Goal: Check status: Check status

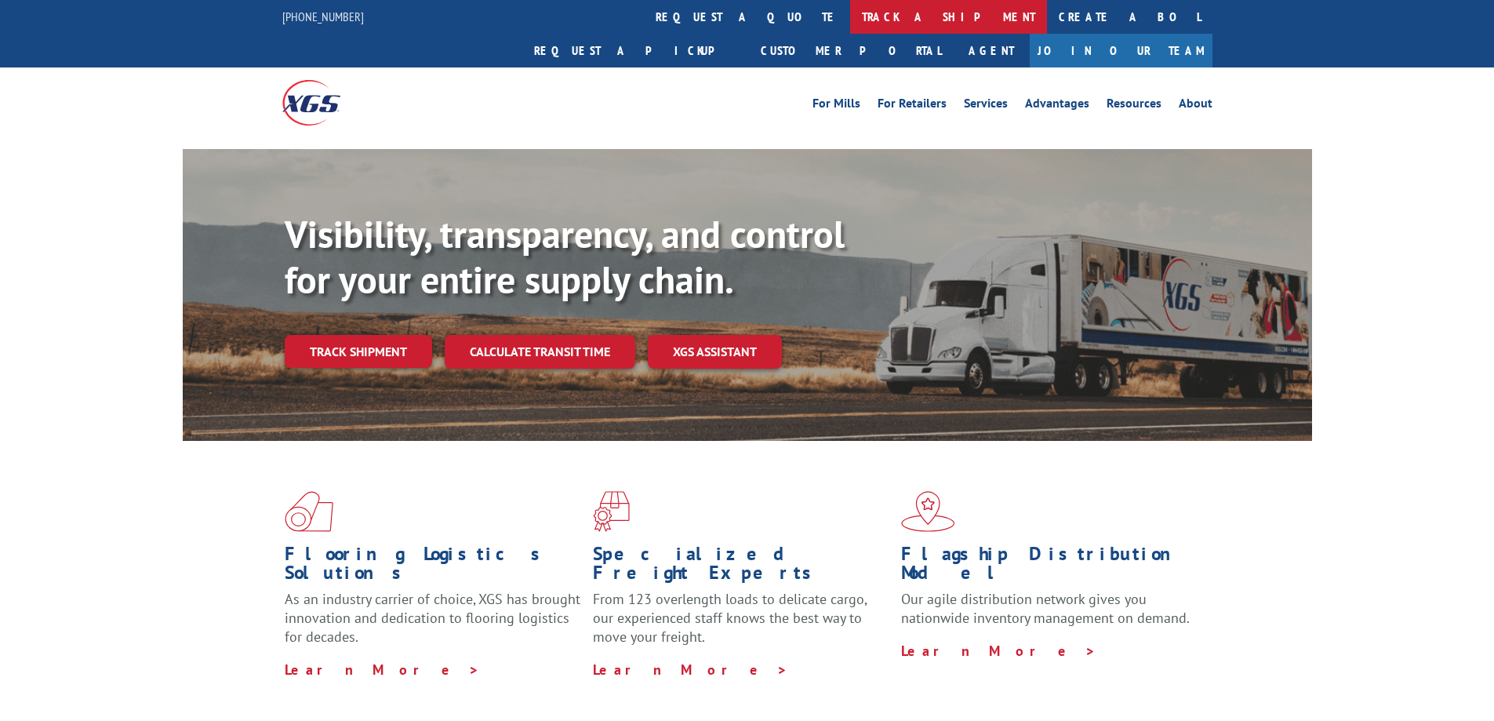
click at [850, 12] on link "track a shipment" at bounding box center [948, 17] width 197 height 34
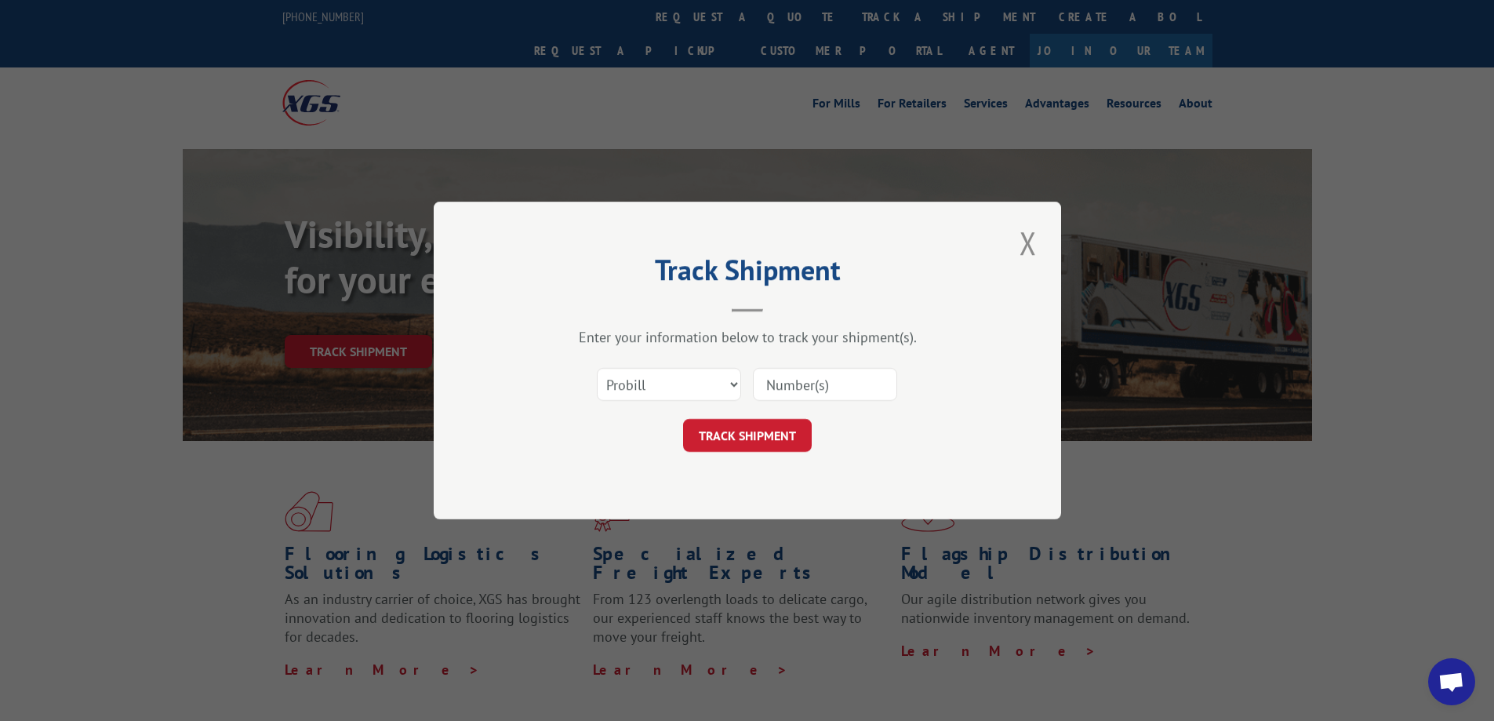
click at [808, 387] on input at bounding box center [825, 384] width 144 height 33
paste input "FR39089817"
type input "FR39089817"
click at [766, 437] on button "TRACK SHIPMENT" at bounding box center [747, 435] width 129 height 33
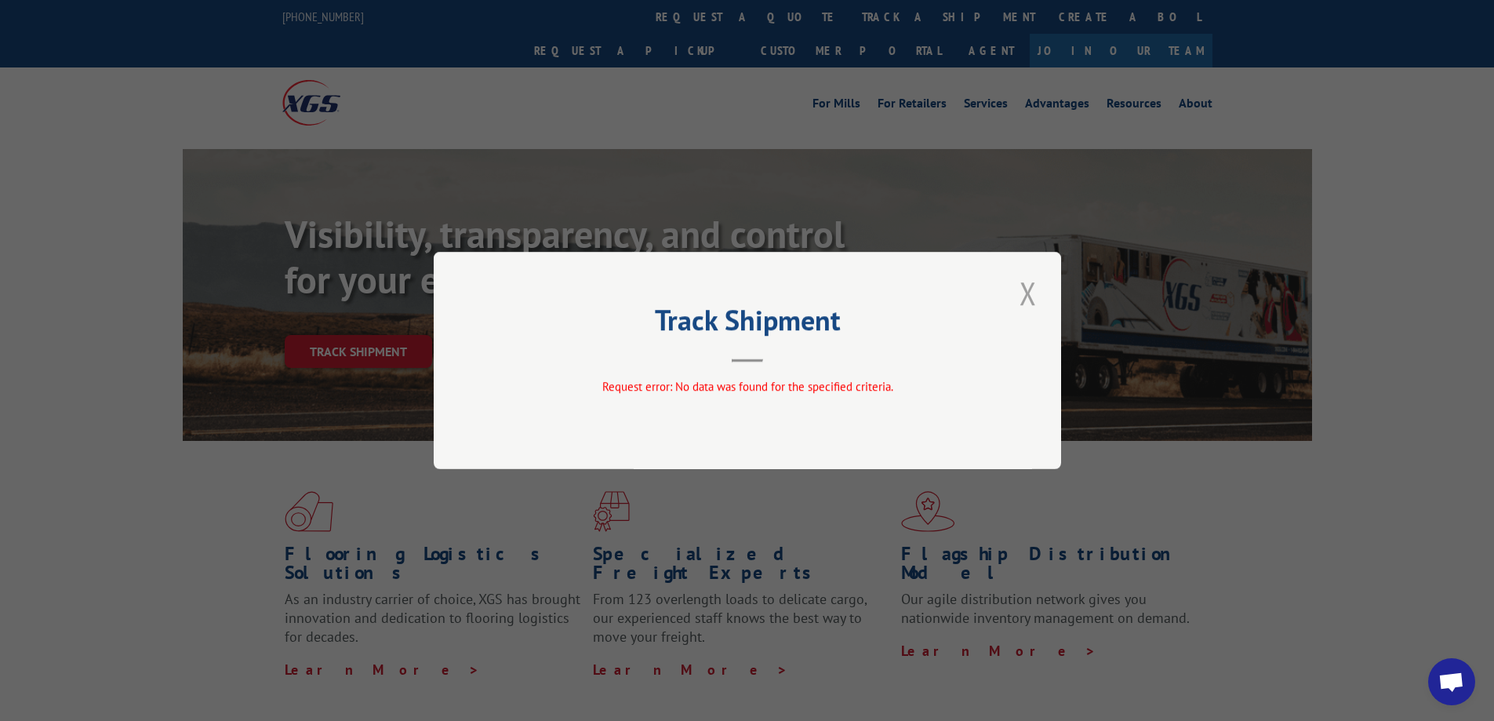
click at [1031, 297] on button "Close modal" at bounding box center [1028, 292] width 27 height 43
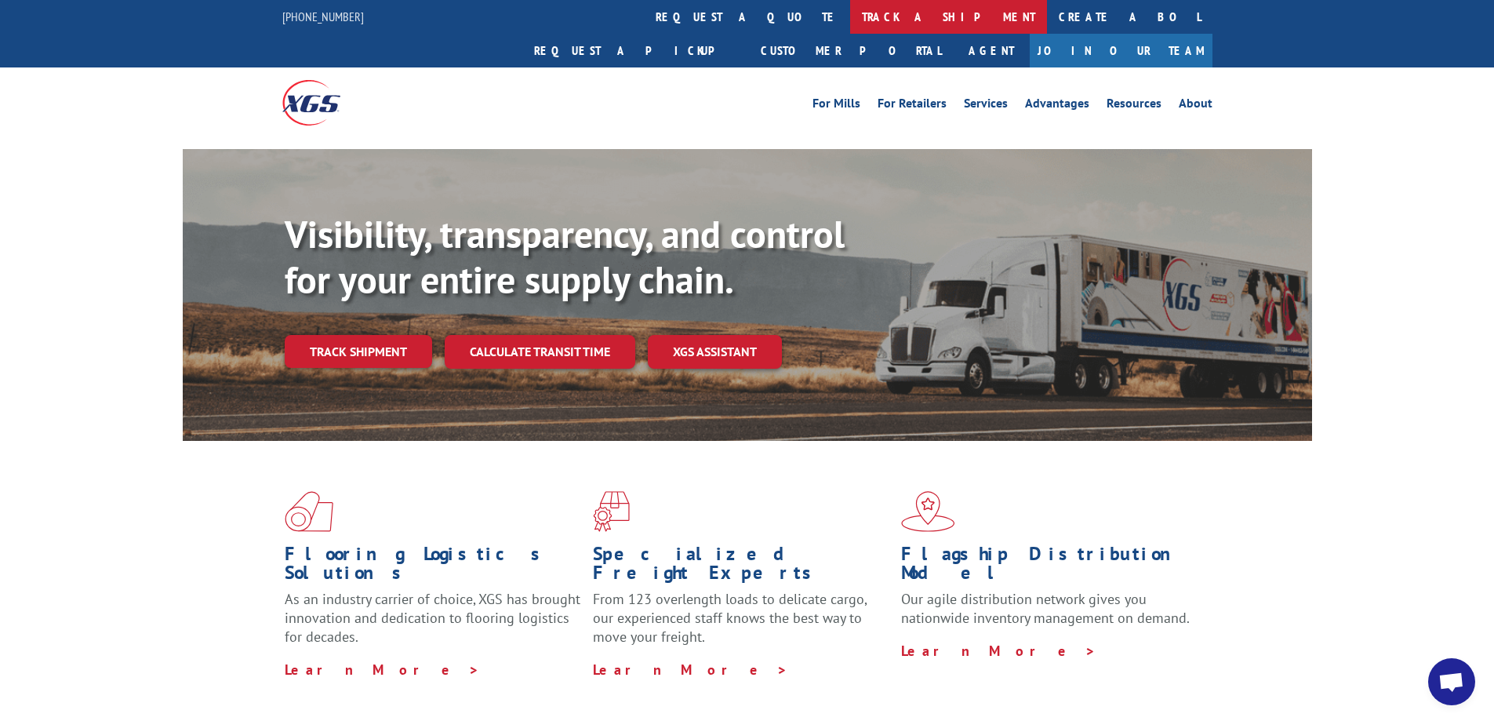
click at [850, 13] on link "track a shipment" at bounding box center [948, 17] width 197 height 34
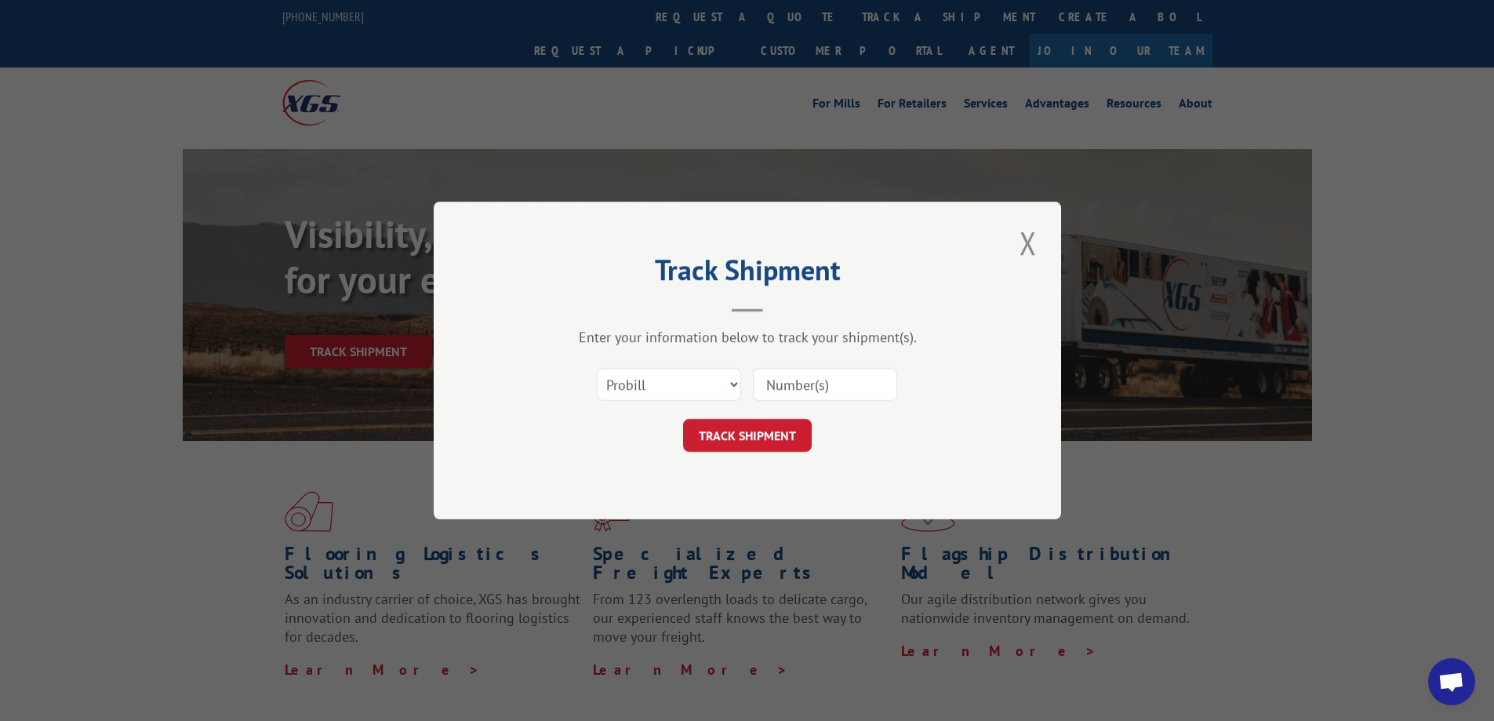
click at [803, 378] on input at bounding box center [825, 384] width 144 height 33
paste input "FR39089817"
type input "FR39089817"
click at [700, 388] on select "Select category... Probill BOL PO" at bounding box center [669, 384] width 144 height 33
select select "bol"
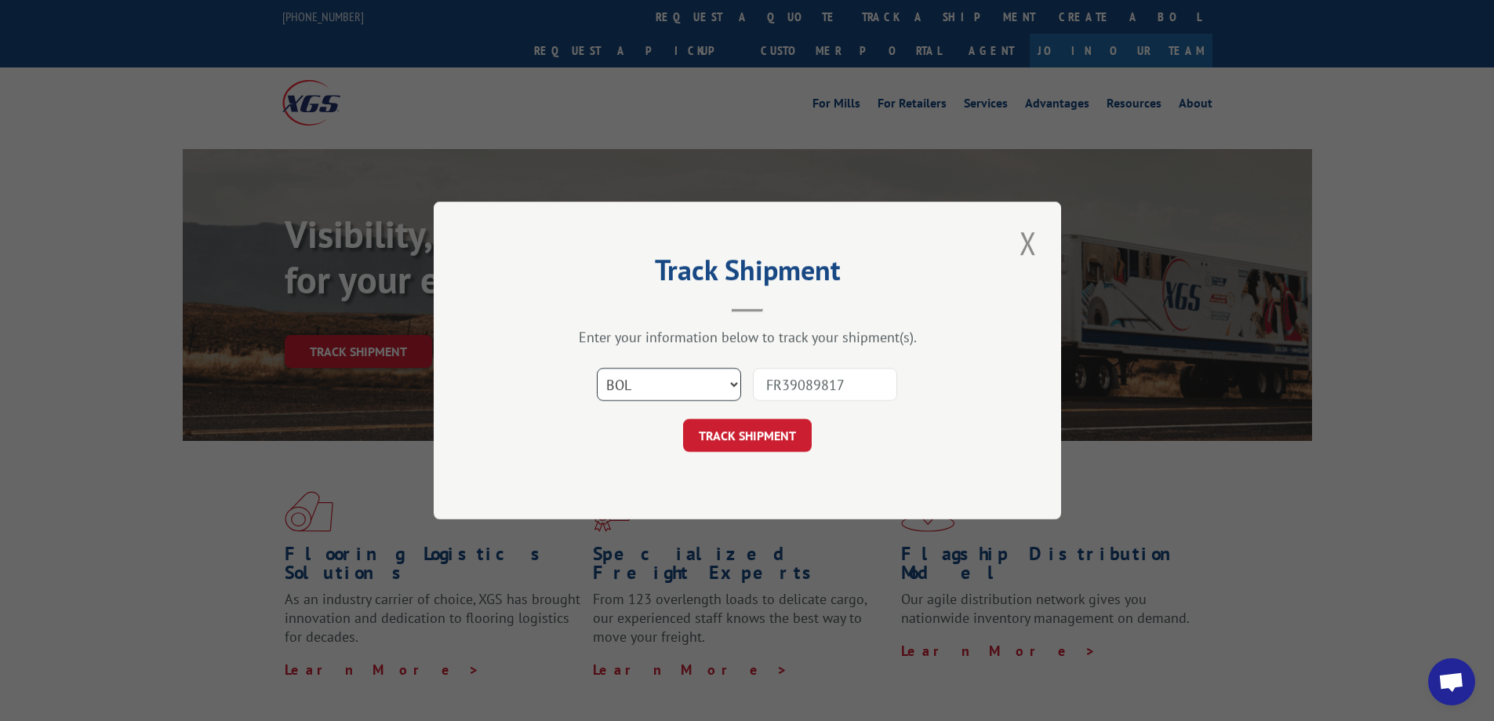
click at [597, 368] on select "Select category... Probill BOL PO" at bounding box center [669, 384] width 144 height 33
click at [758, 431] on button "TRACK SHIPMENT" at bounding box center [747, 435] width 129 height 33
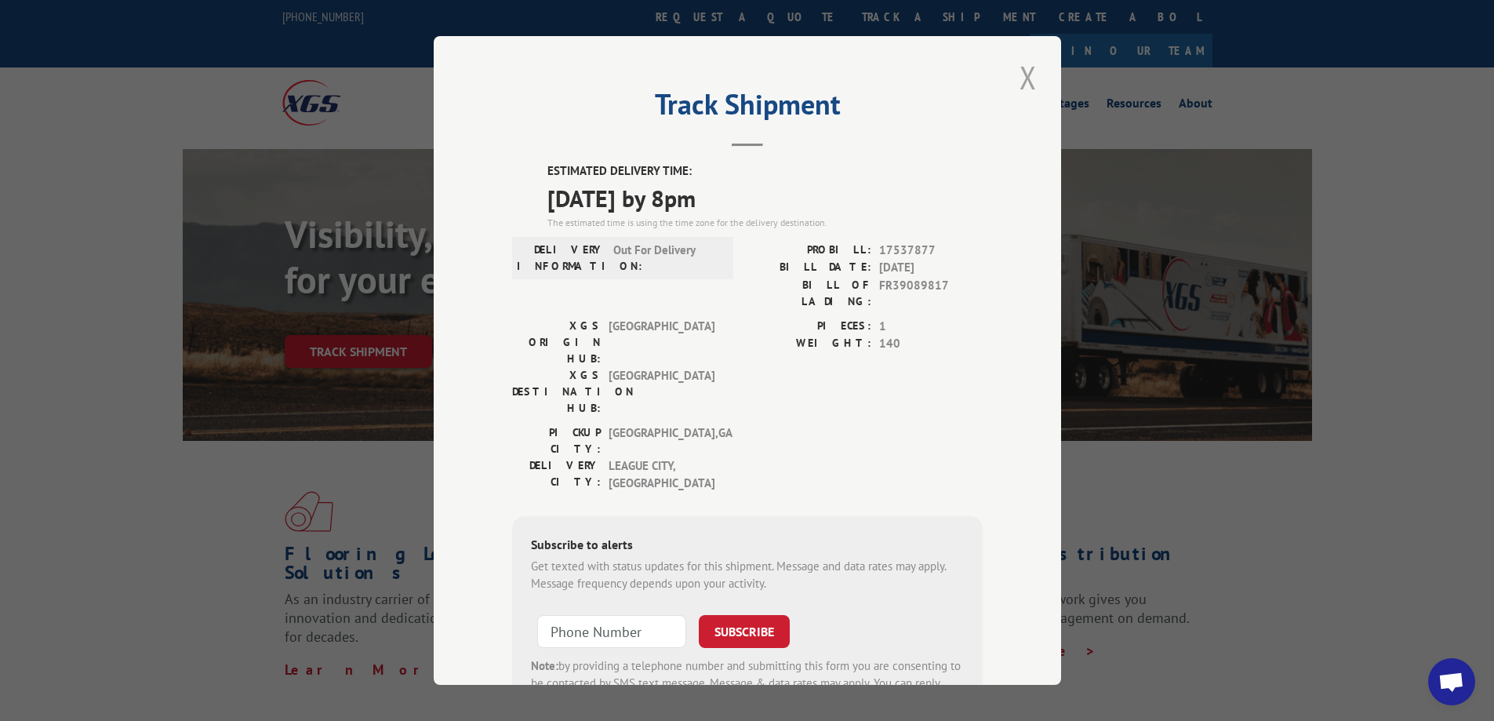
click at [1021, 86] on button "Close modal" at bounding box center [1028, 77] width 27 height 43
